Goal: Use online tool/utility: Utilize a website feature to perform a specific function

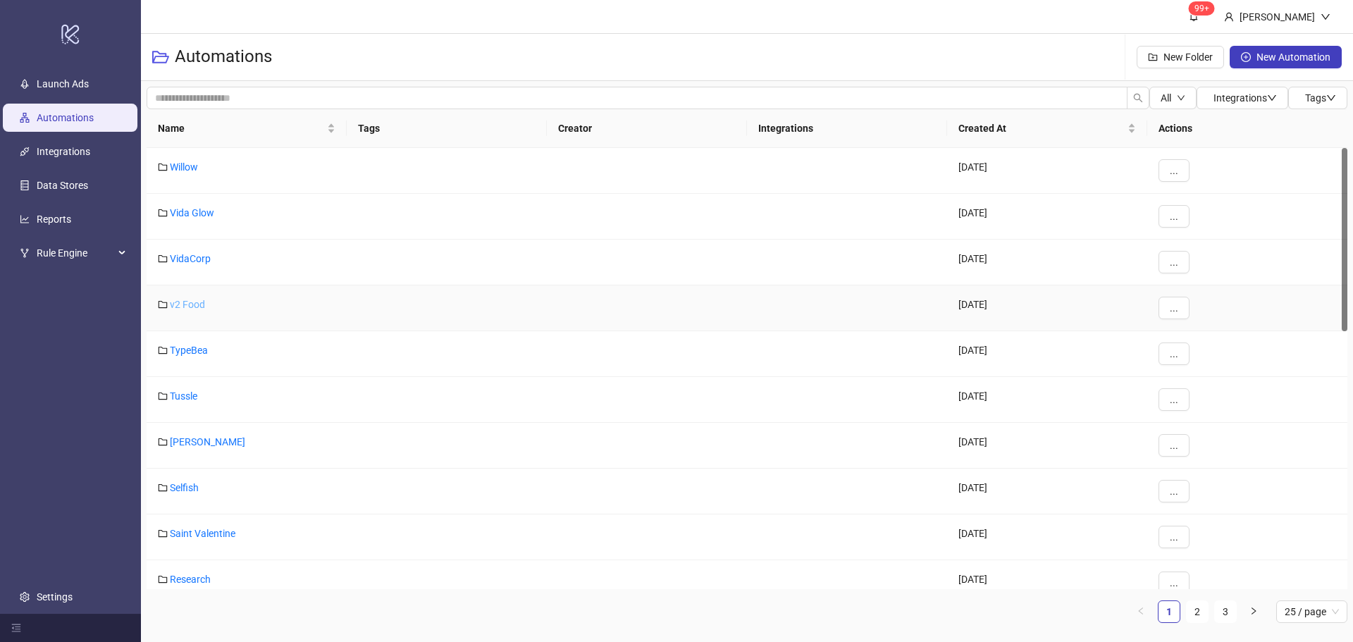
click at [191, 303] on link "v2 Food" at bounding box center [187, 304] width 35 height 11
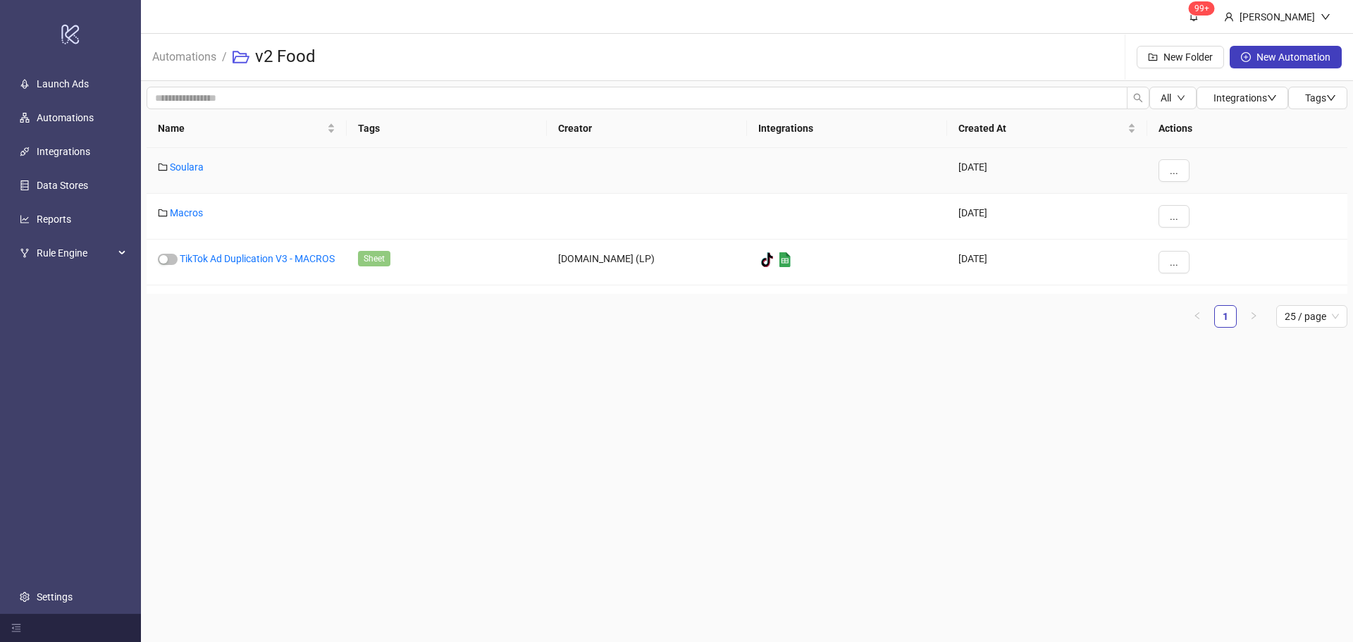
click at [195, 173] on div "Soulara" at bounding box center [247, 171] width 200 height 46
click at [191, 170] on link "Soulara" at bounding box center [187, 166] width 34 height 11
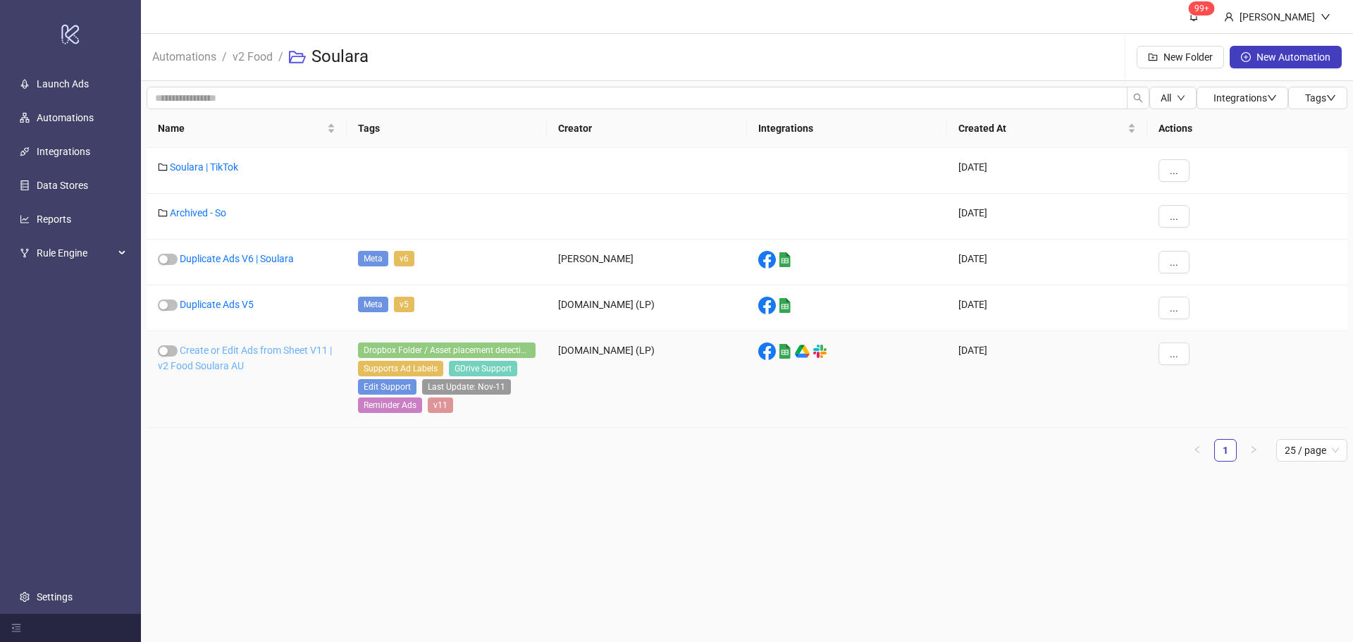
click at [254, 346] on link "Create or Edit Ads from Sheet V11 | v2 Food Soulara AU" at bounding box center [245, 358] width 174 height 27
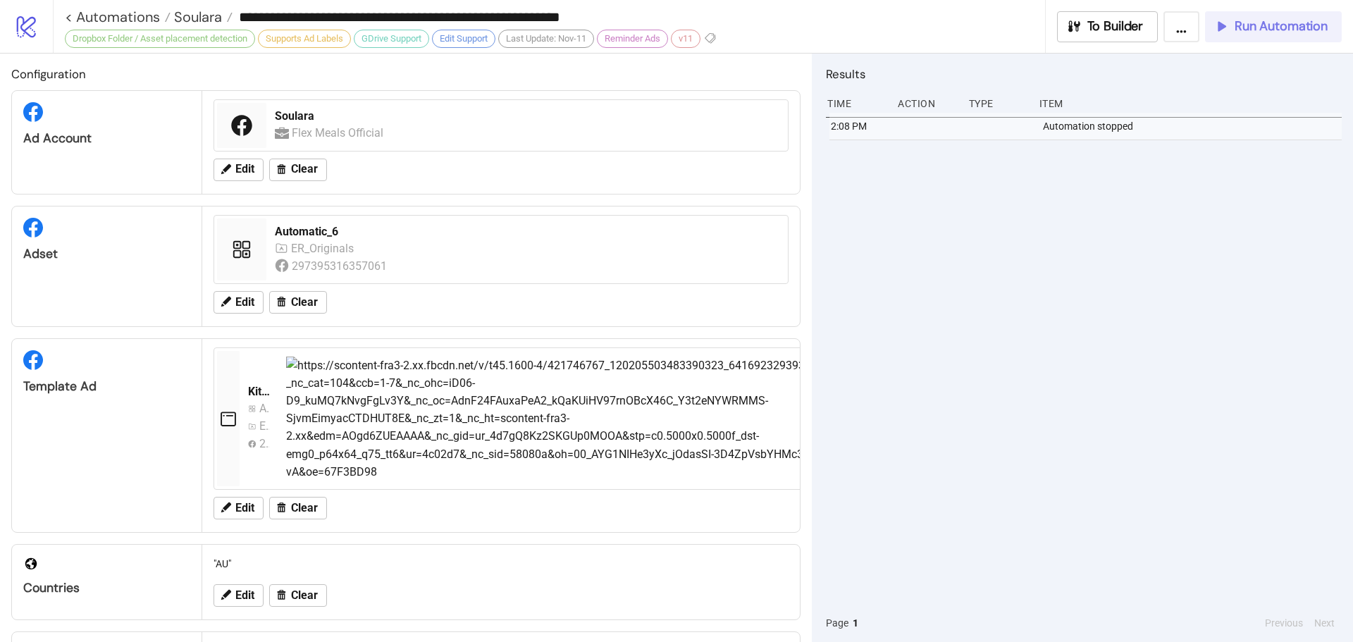
click at [1220, 30] on icon "button" at bounding box center [1220, 26] width 13 height 13
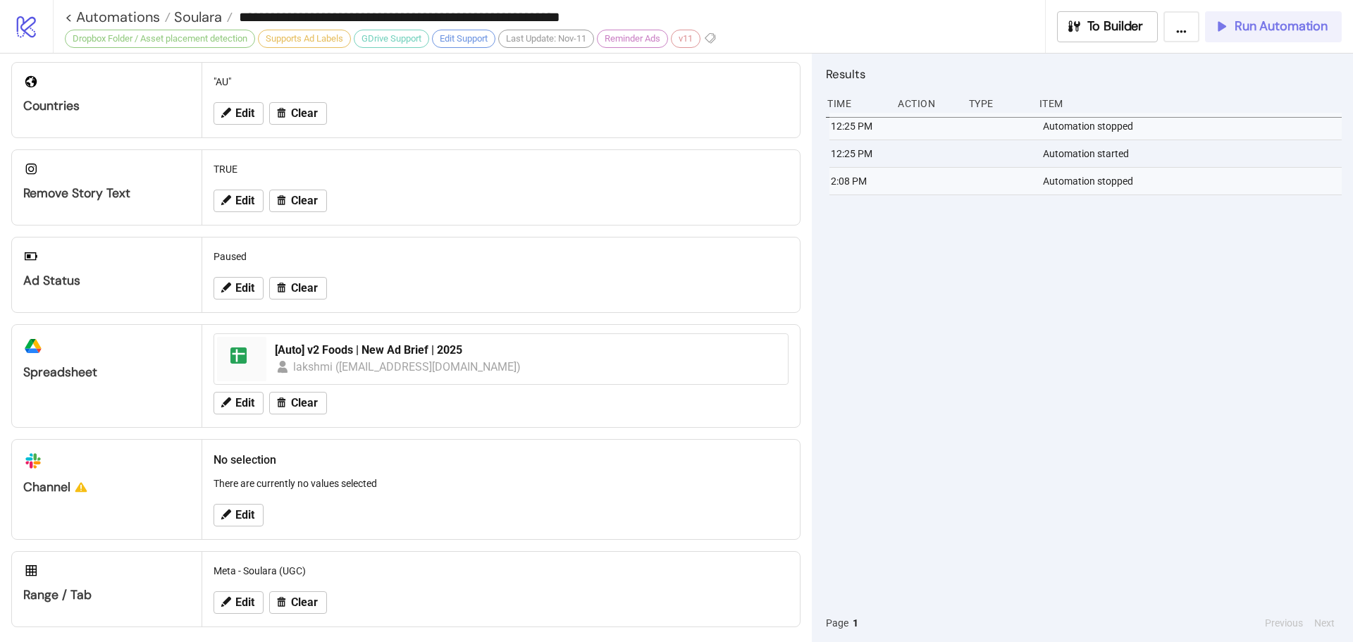
scroll to position [490, 0]
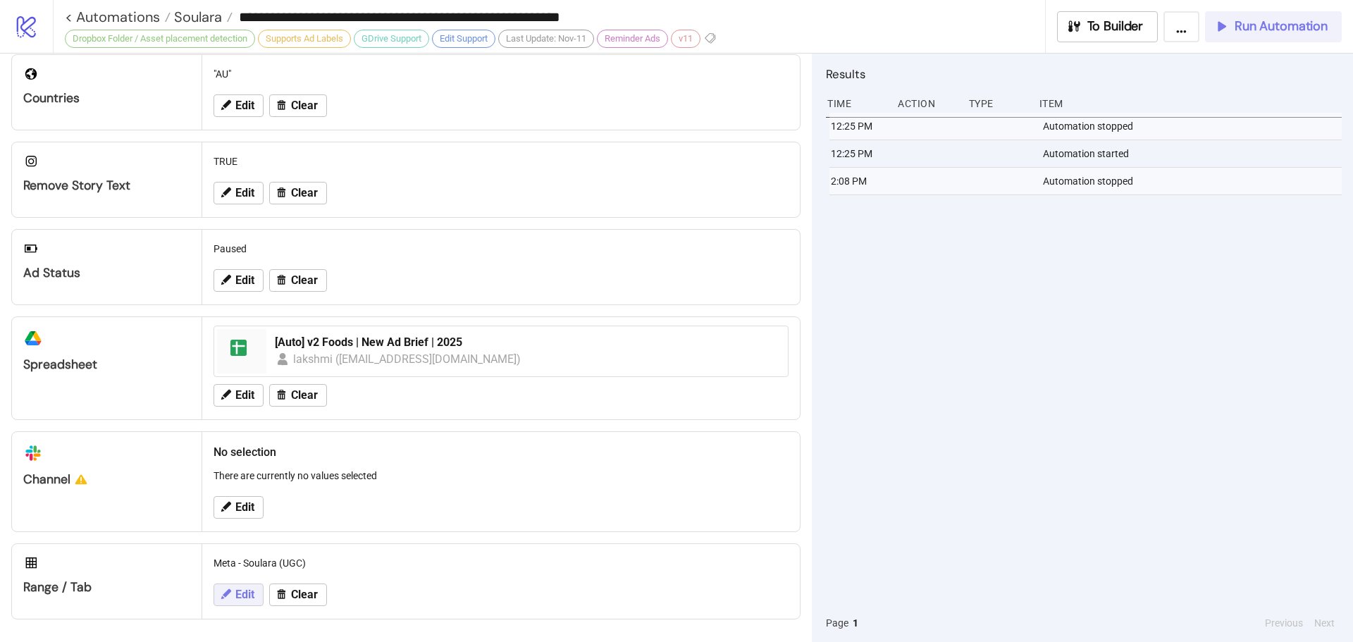
click at [246, 594] on span "Edit" at bounding box center [244, 595] width 19 height 13
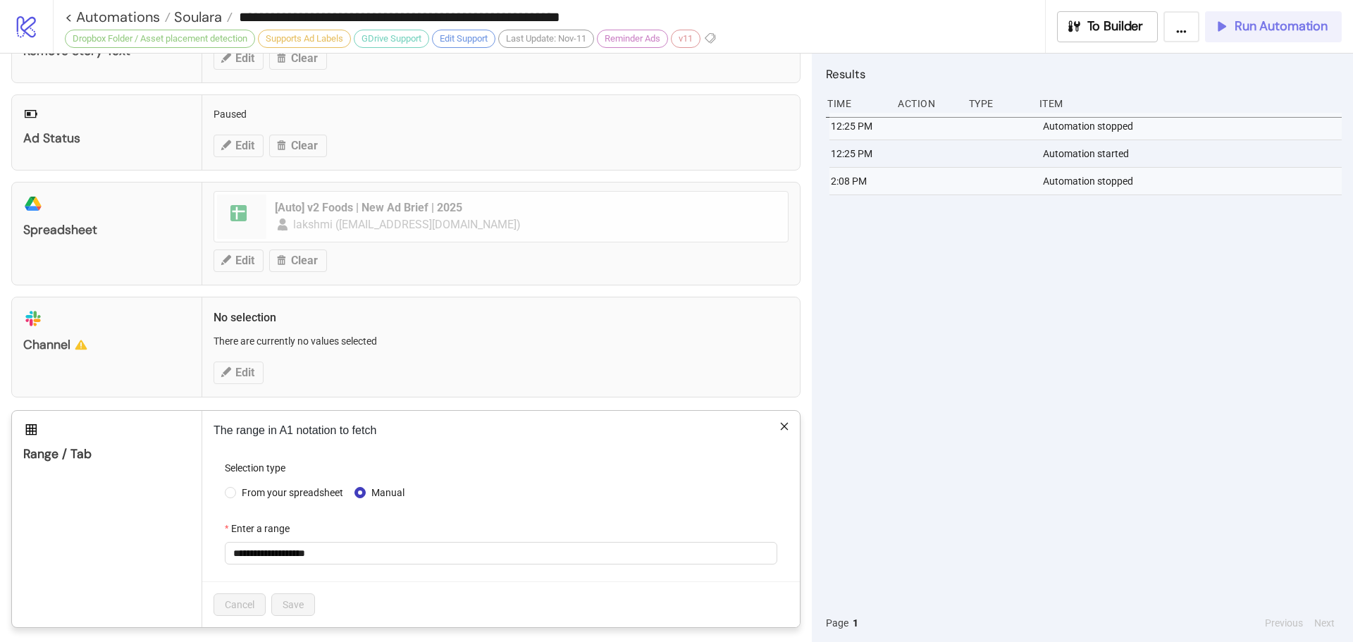
scroll to position [632, 0]
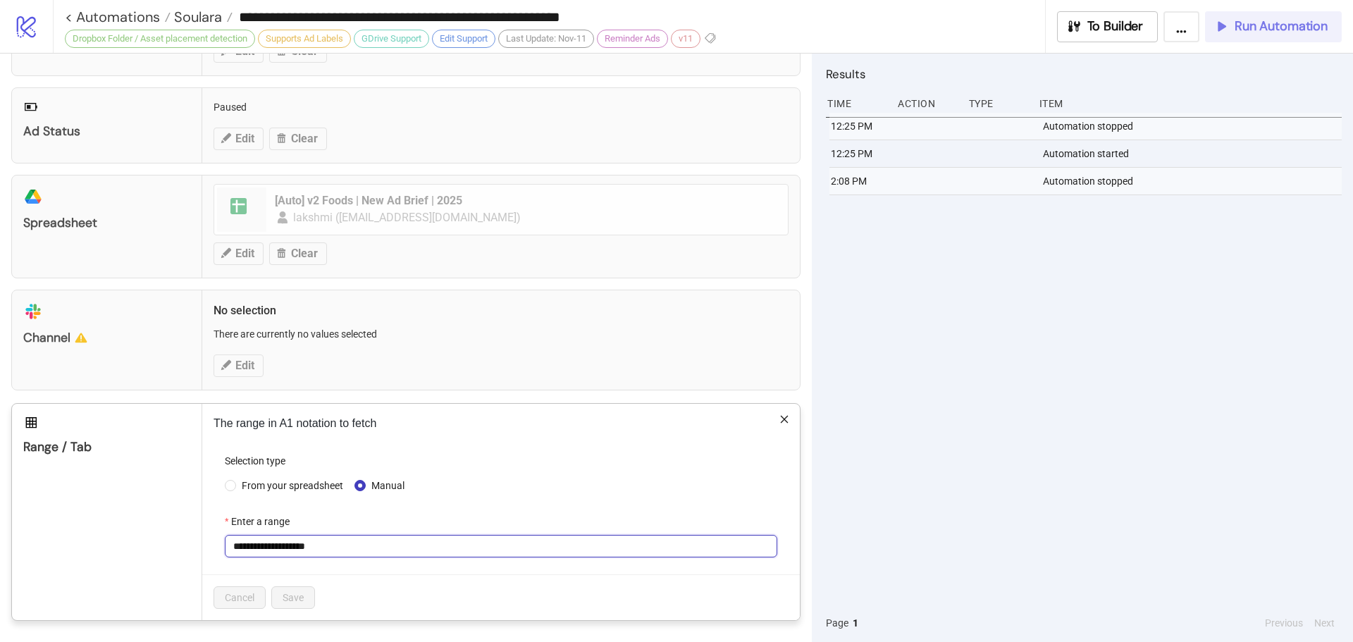
click at [328, 537] on input "**********" at bounding box center [501, 546] width 553 height 23
paste input "text"
type input "**********"
click at [303, 596] on span "Save" at bounding box center [293, 597] width 21 height 11
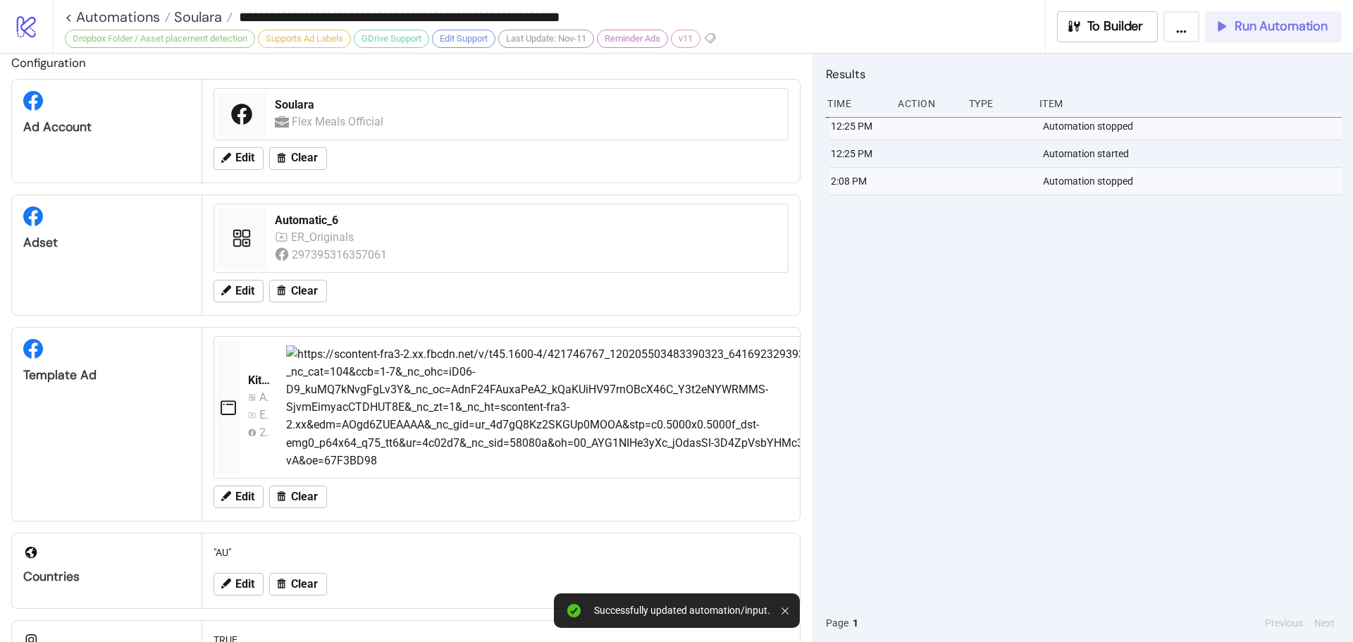
scroll to position [0, 0]
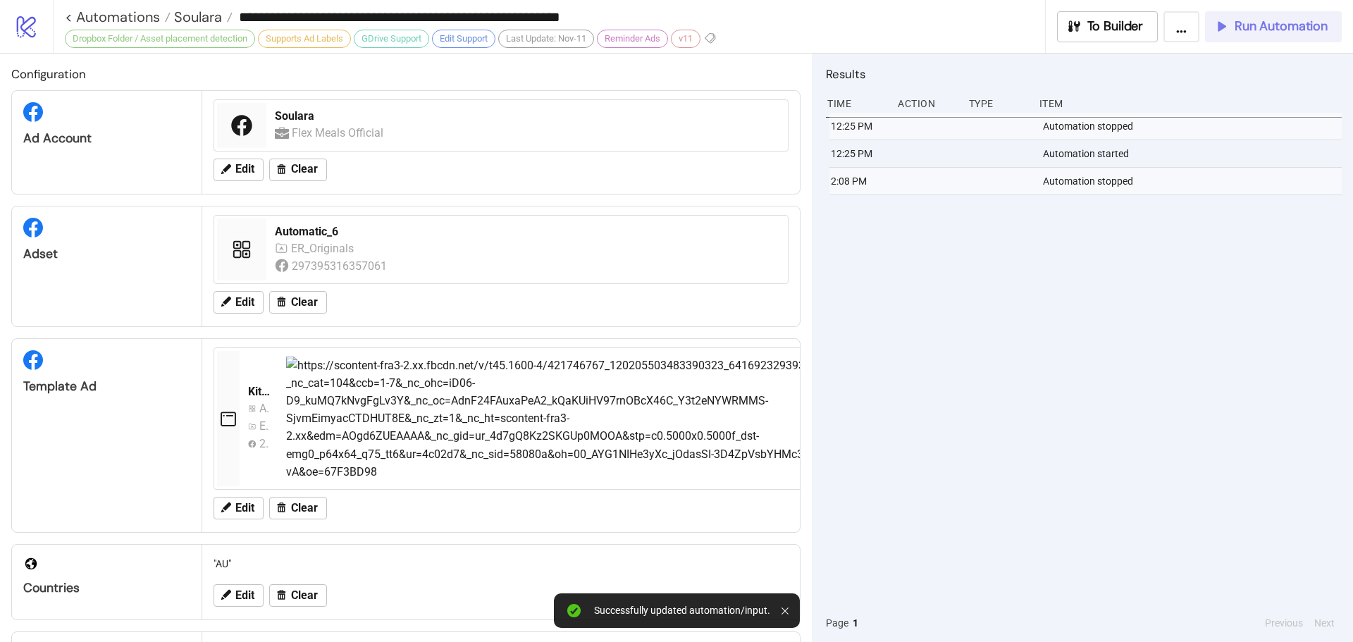
click at [1277, 22] on span "Run Automation" at bounding box center [1281, 26] width 93 height 16
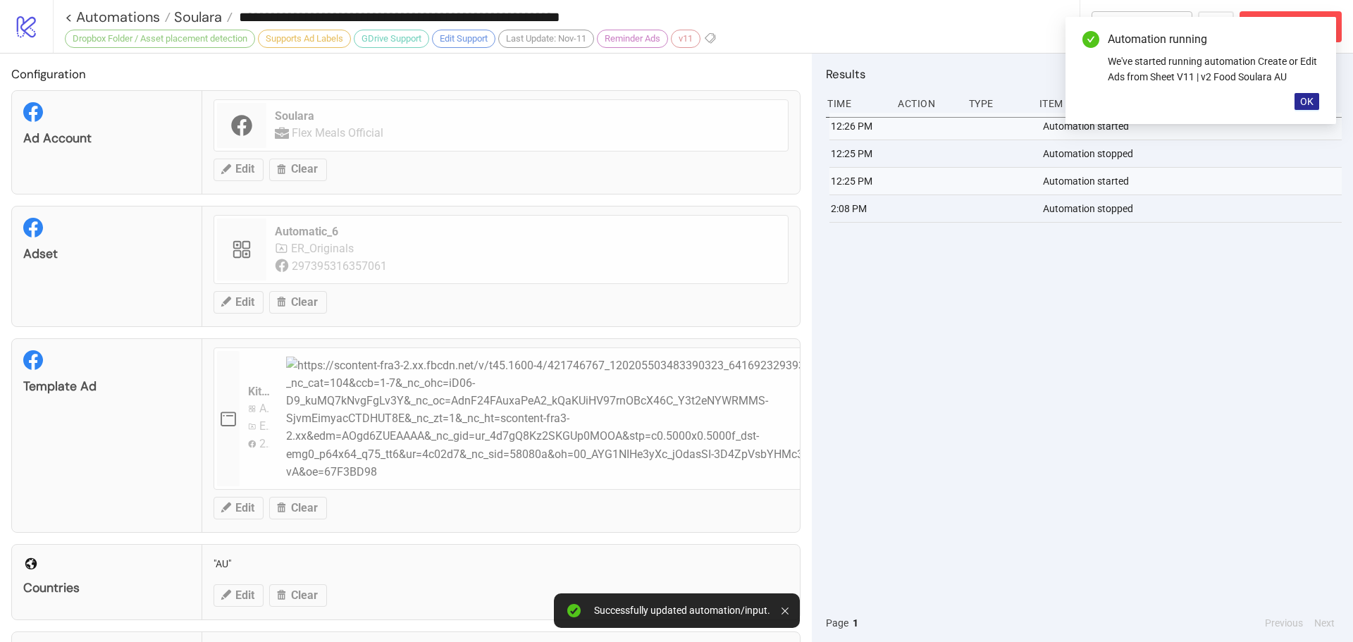
click at [1312, 99] on span "OK" at bounding box center [1306, 101] width 13 height 11
